Goal: Task Accomplishment & Management: Manage account settings

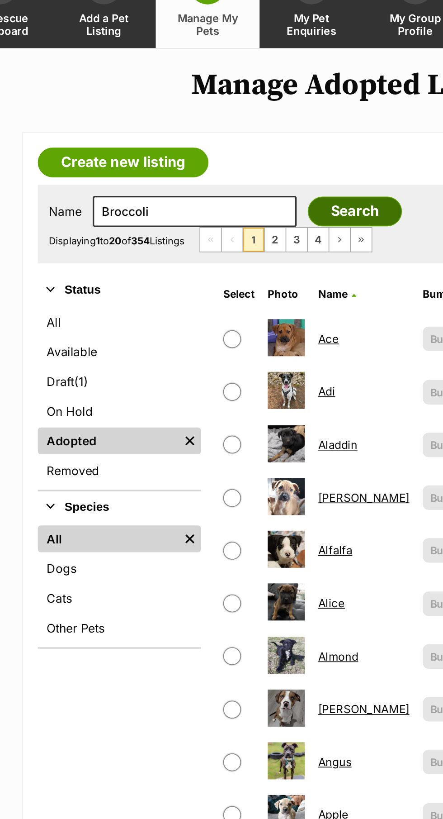
type input "Broccoli"
click at [214, 198] on input "Search" at bounding box center [216, 202] width 57 height 18
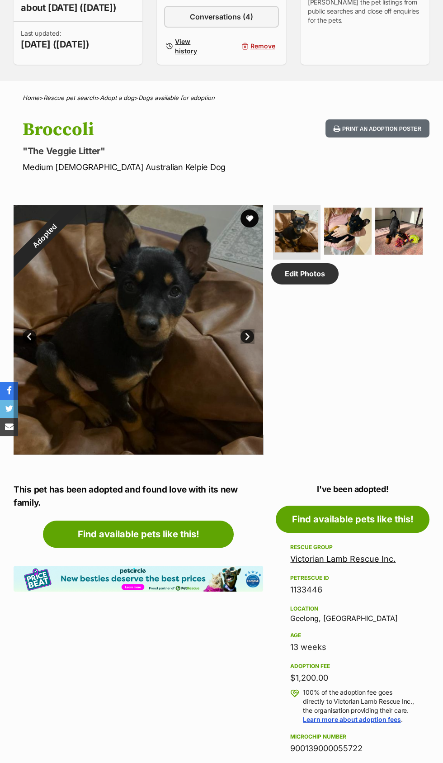
scroll to position [334, 0]
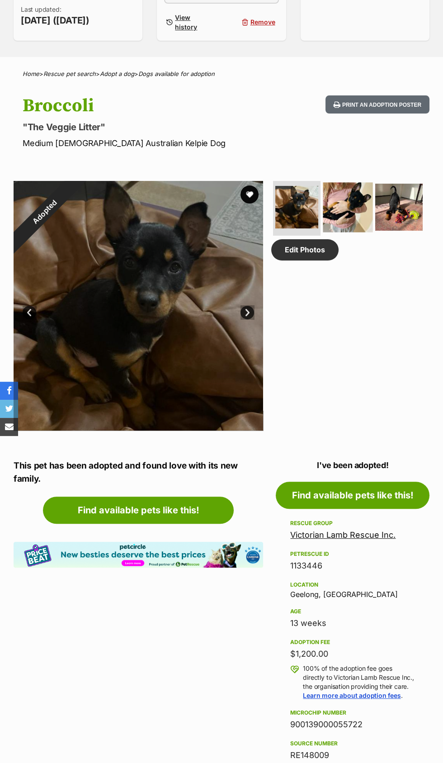
click at [351, 200] on img at bounding box center [349, 207] width 50 height 50
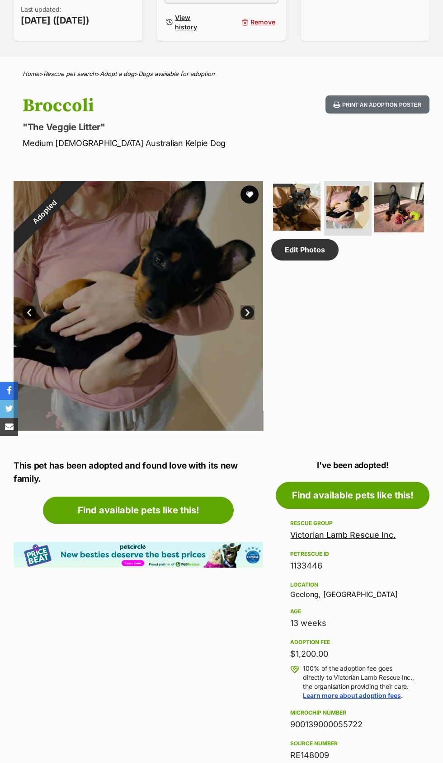
click at [405, 228] on img at bounding box center [400, 207] width 50 height 50
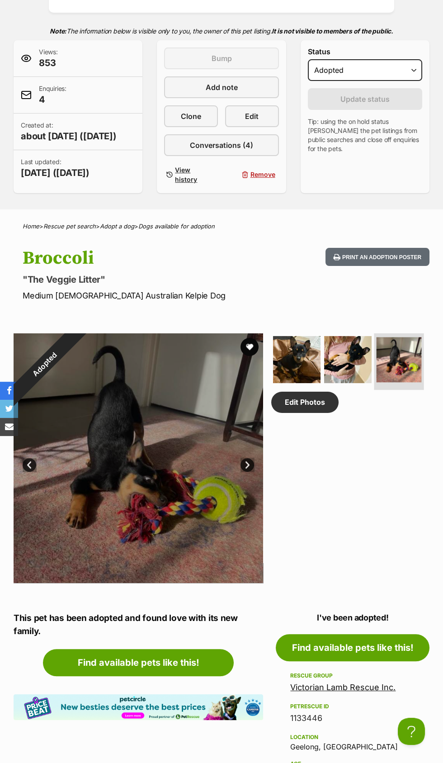
scroll to position [0, 0]
click at [293, 354] on img at bounding box center [297, 360] width 50 height 50
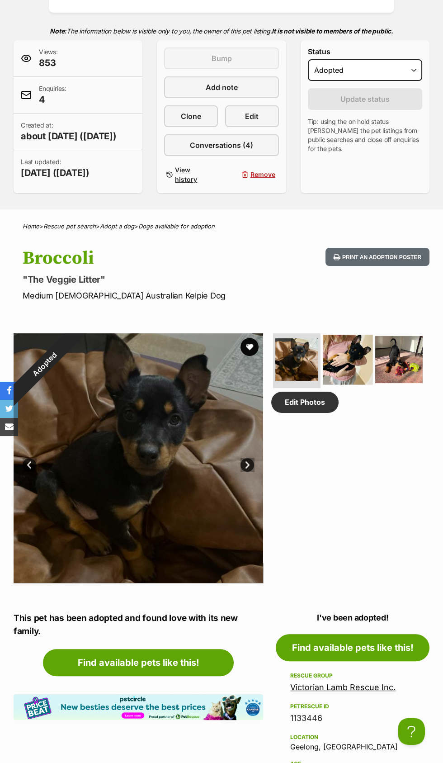
click at [331, 358] on img at bounding box center [349, 360] width 50 height 50
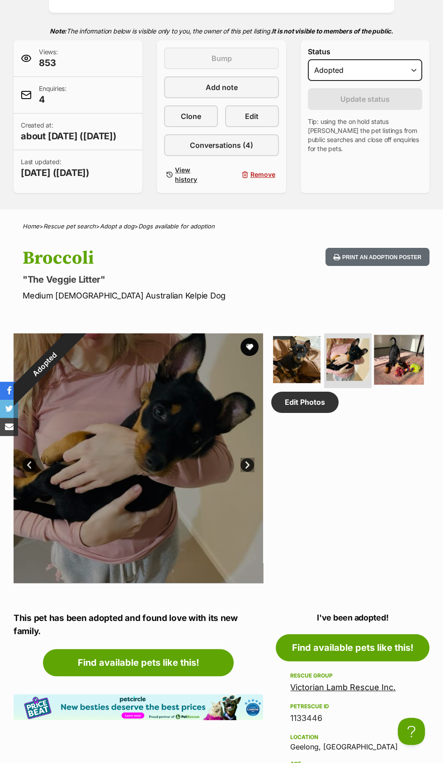
click at [390, 369] on img at bounding box center [400, 360] width 50 height 50
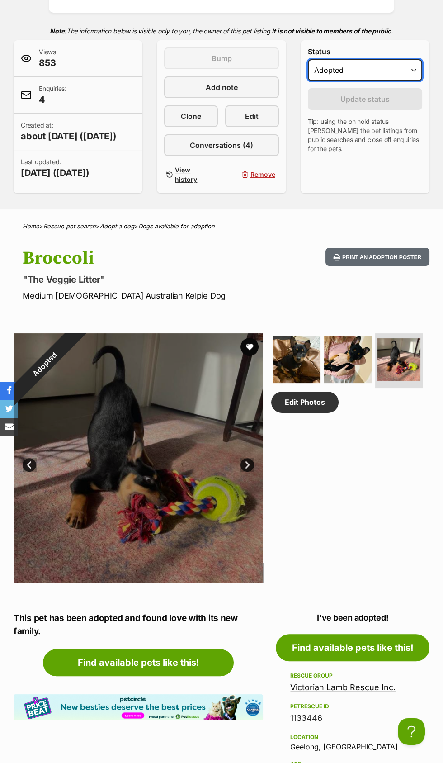
click at [405, 73] on select "Draft - not available as listing has enquires Available On hold Adopted" at bounding box center [365, 70] width 114 height 22
select select "active"
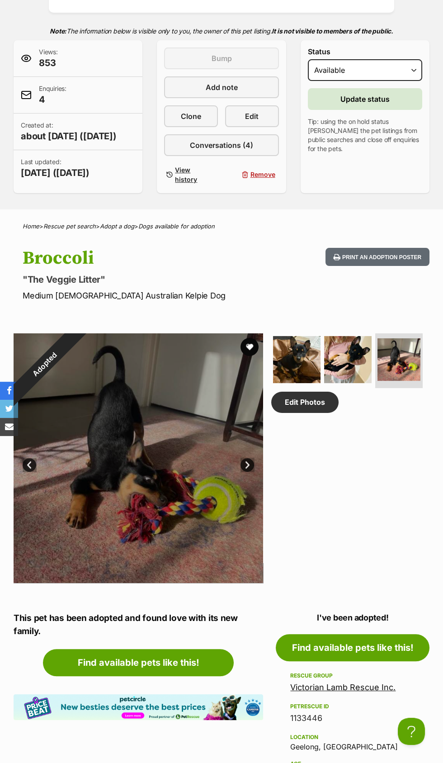
click at [381, 97] on span "Update status" at bounding box center [365, 99] width 49 height 11
